Goal: Transaction & Acquisition: Purchase product/service

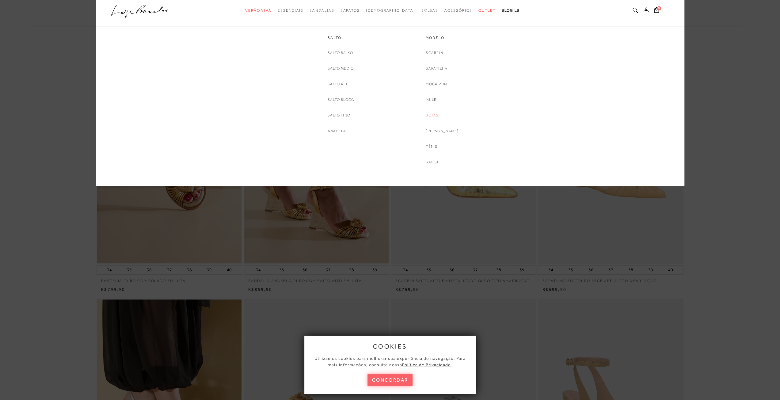
click at [439, 113] on link "Botas" at bounding box center [432, 115] width 13 height 6
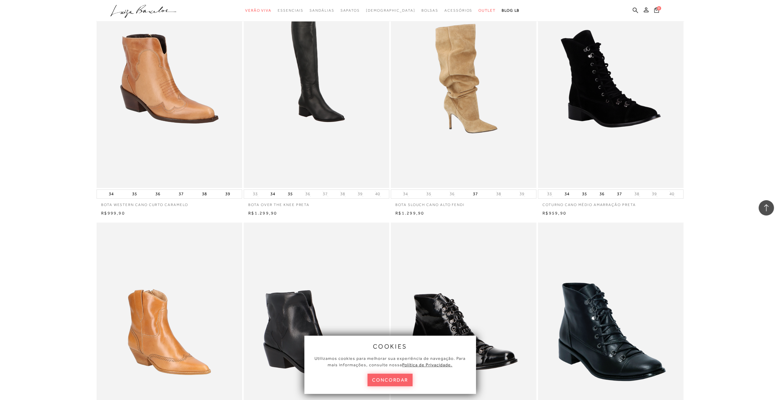
scroll to position [368, 0]
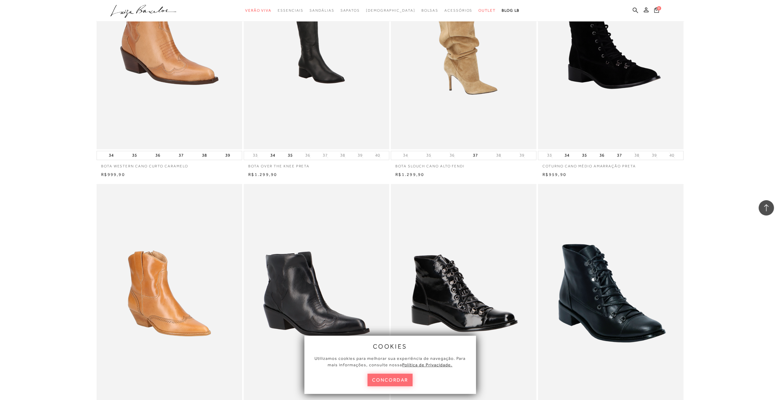
click at [398, 379] on button "concordar" at bounding box center [390, 380] width 45 height 13
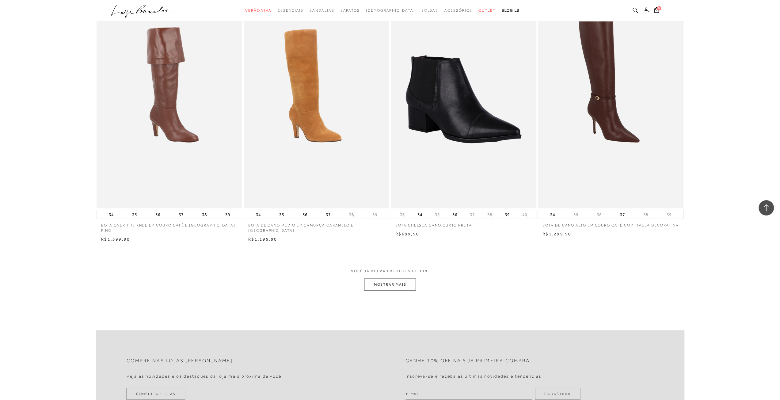
scroll to position [1349, 0]
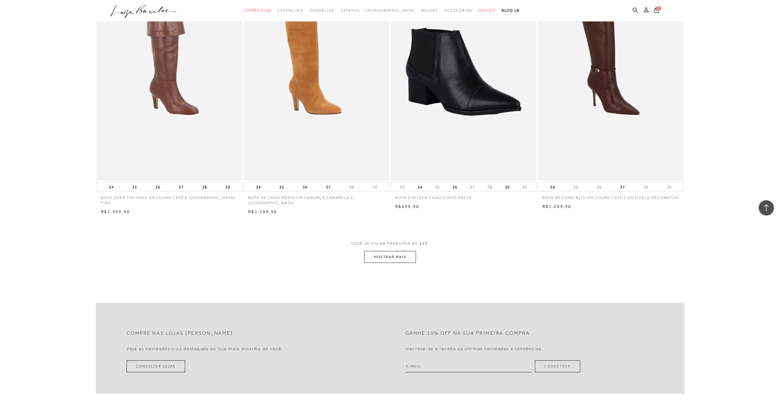
click at [392, 263] on button "MOSTRAR MAIS" at bounding box center [390, 257] width 52 height 12
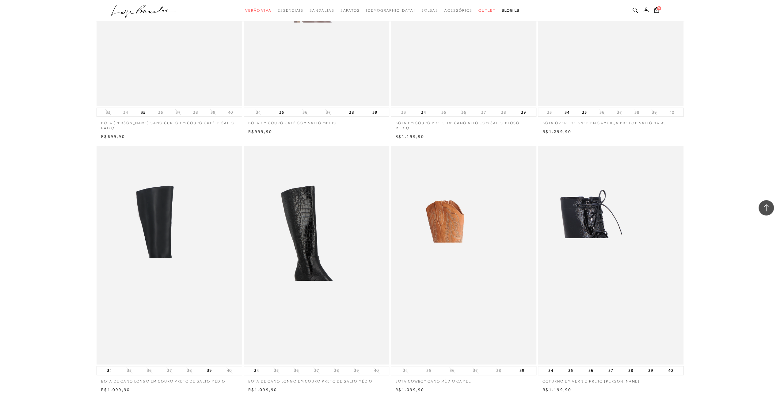
scroll to position [2821, 0]
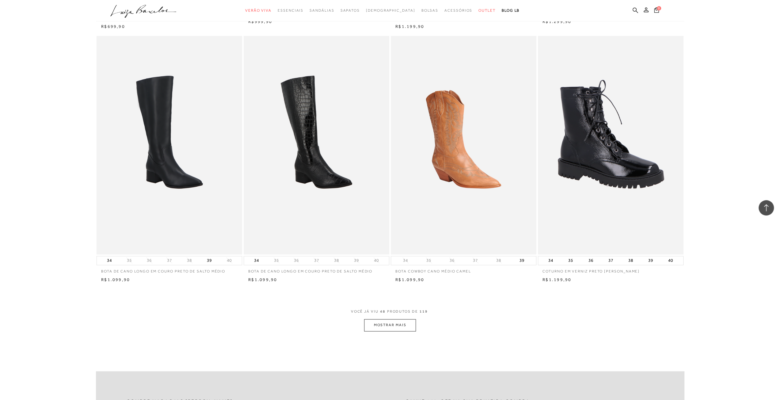
click at [413, 331] on button "MOSTRAR MAIS" at bounding box center [390, 325] width 52 height 12
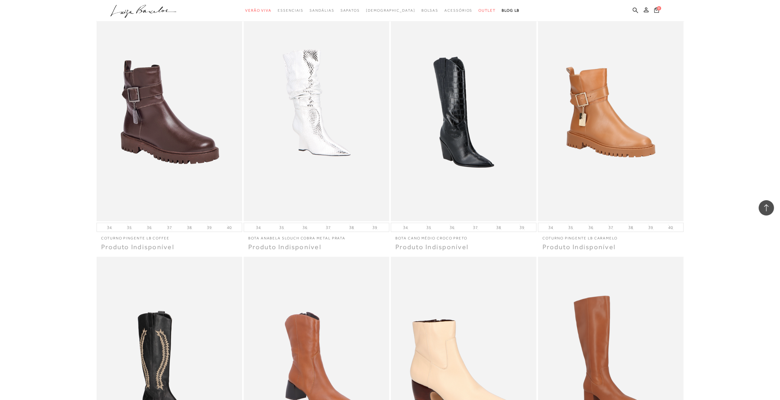
scroll to position [3679, 0]
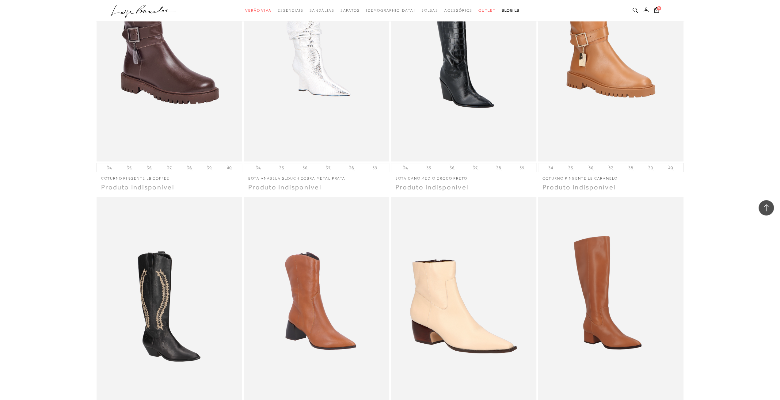
click at [766, 206] on icon at bounding box center [767, 208] width 8 height 8
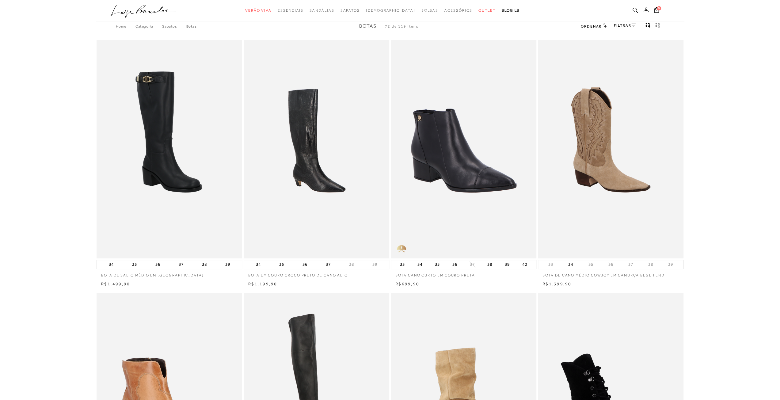
scroll to position [0, 0]
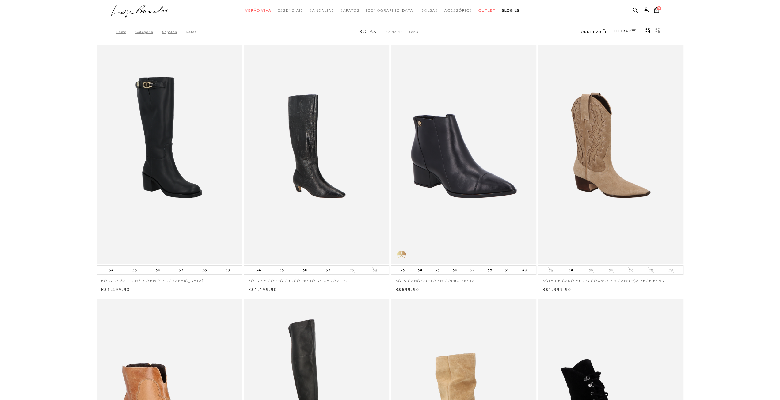
click at [600, 28] on div "Ordenar Ordenar por Padrão Lançamentos [GEOGRAPHIC_DATA] Menor preço" at bounding box center [594, 32] width 26 height 8
click at [601, 32] on h2 "Ordenar" at bounding box center [594, 32] width 26 height 6
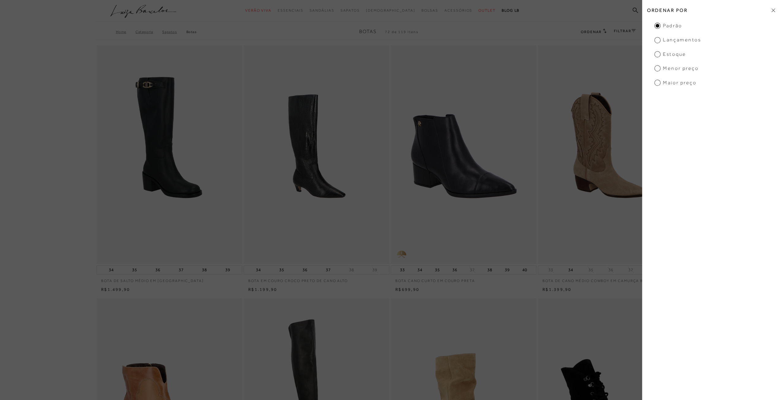
click at [687, 70] on span "Menor preço" at bounding box center [677, 68] width 44 height 7
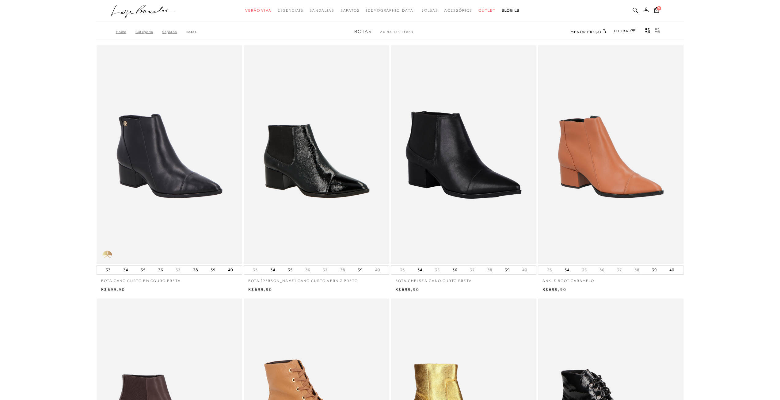
click at [619, 32] on link "FILTRAR" at bounding box center [624, 31] width 21 height 4
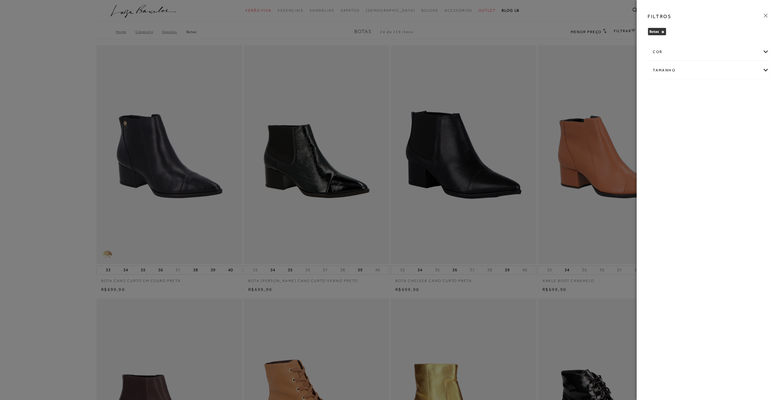
click at [669, 69] on div "Tamanho" at bounding box center [708, 70] width 121 height 16
click at [732, 89] on label "37" at bounding box center [729, 90] width 14 height 13
click at [727, 89] on input "37" at bounding box center [724, 91] width 6 height 6
checkbox input "true"
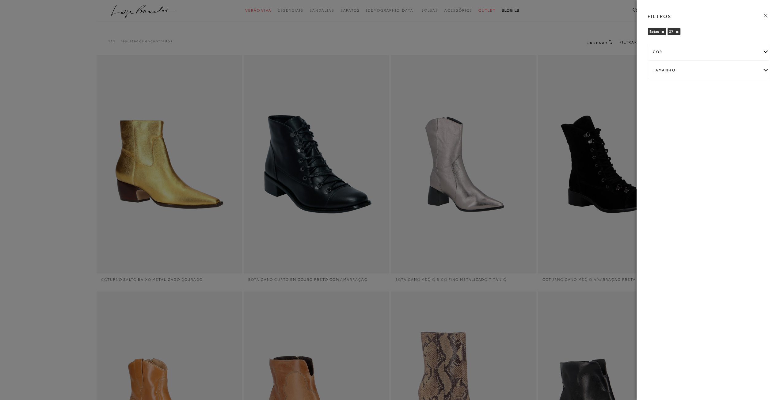
click at [765, 16] on icon at bounding box center [766, 15] width 7 height 7
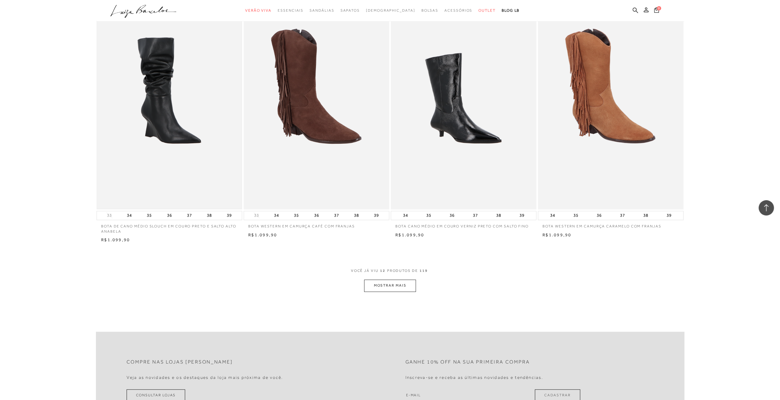
scroll to position [644, 0]
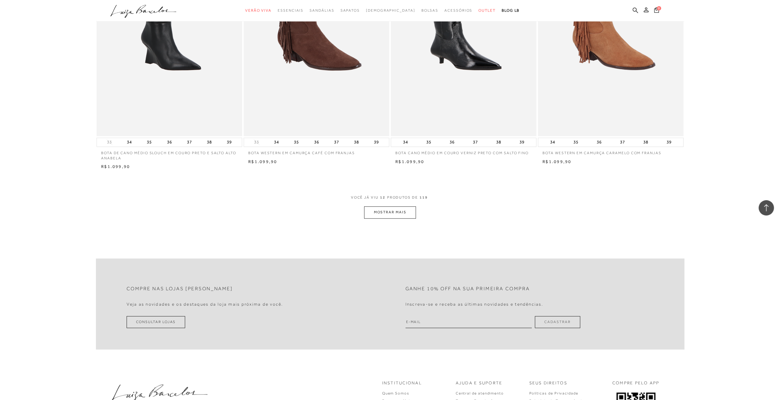
click at [410, 214] on button "MOSTRAR MAIS" at bounding box center [390, 212] width 52 height 12
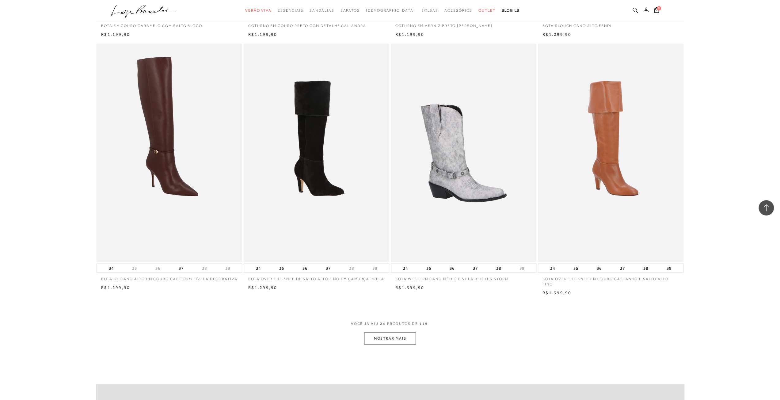
scroll to position [1349, 0]
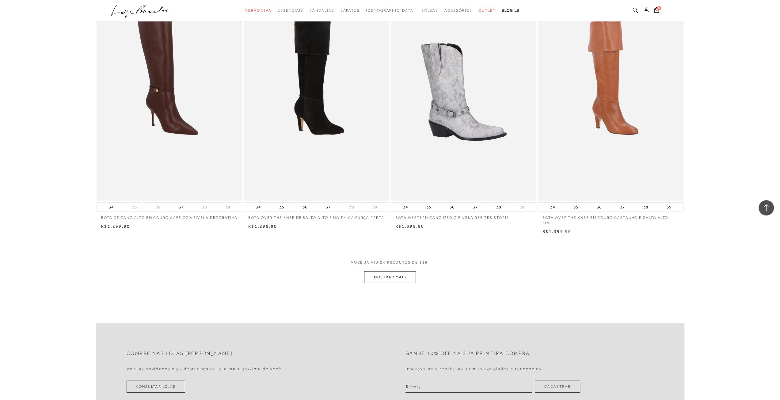
click at [409, 271] on button "MOSTRAR MAIS" at bounding box center [390, 277] width 52 height 12
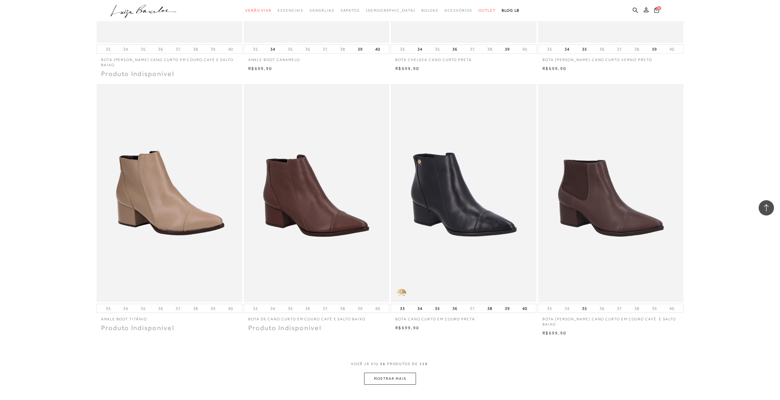
scroll to position [2116, 0]
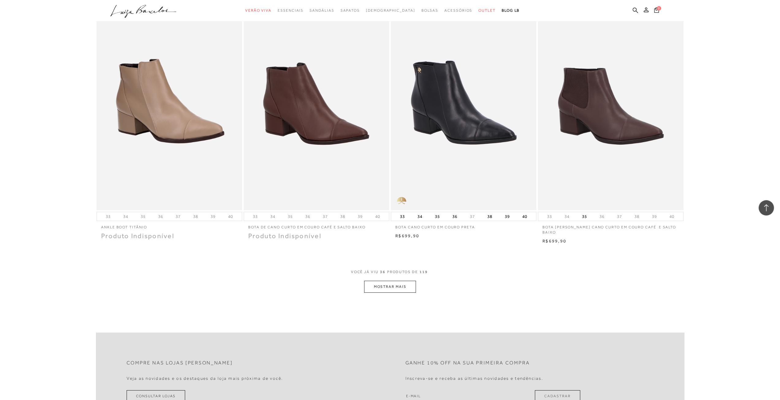
click at [408, 281] on button "MOSTRAR MAIS" at bounding box center [390, 287] width 52 height 12
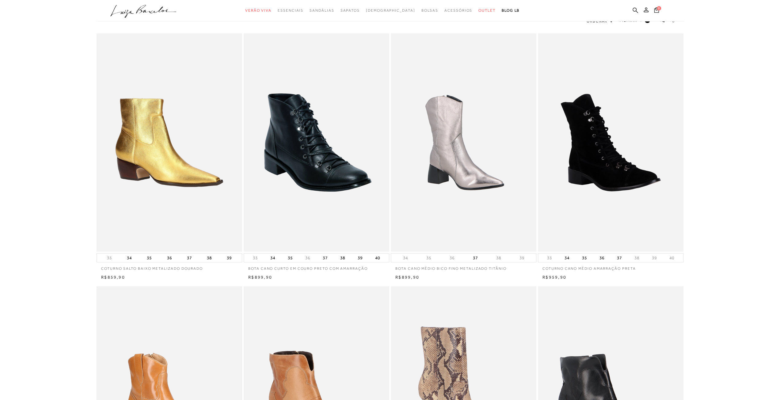
scroll to position [0, 0]
